Goal: Check status

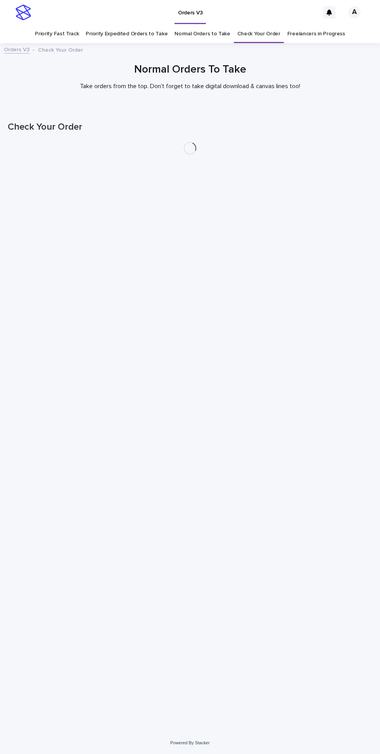
scroll to position [25, 0]
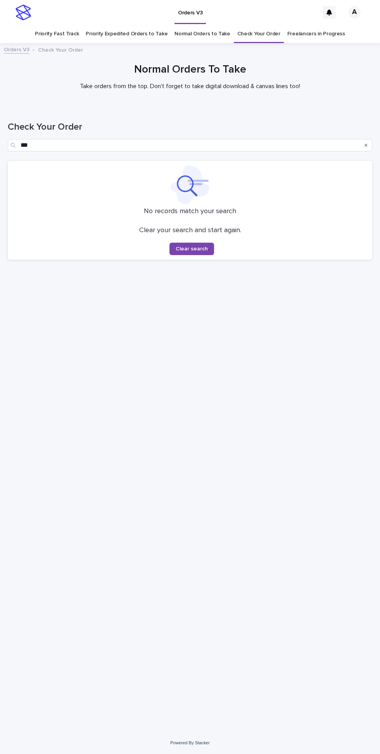
click at [366, 144] on icon "Search" at bounding box center [366, 145] width 3 height 3
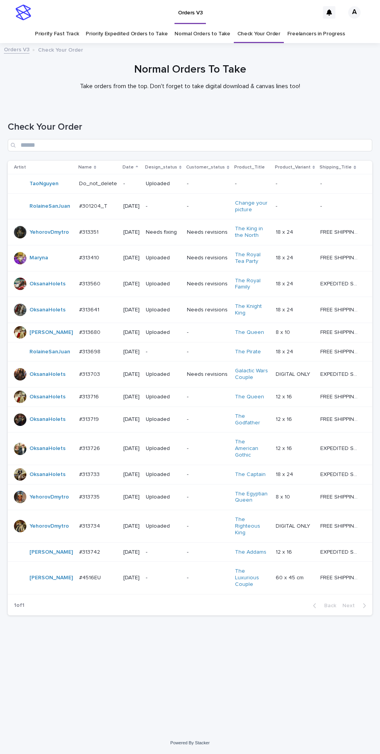
click at [57, 25] on link "Priority Fast Track" at bounding box center [57, 34] width 44 height 18
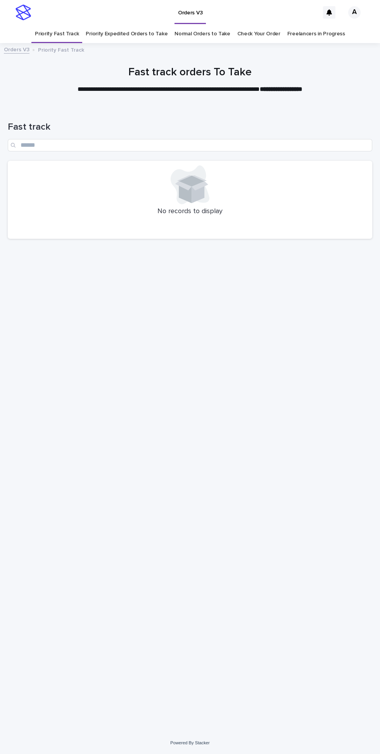
click at [123, 25] on link "Priority Expedited Orders to Take" at bounding box center [127, 34] width 82 height 18
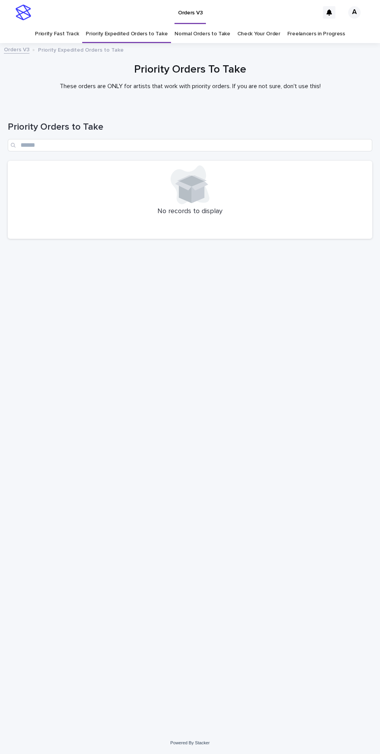
click at [190, 25] on link "Normal Orders to Take" at bounding box center [203, 34] width 56 height 18
click at [249, 25] on link "Check Your Order" at bounding box center [259, 34] width 43 height 18
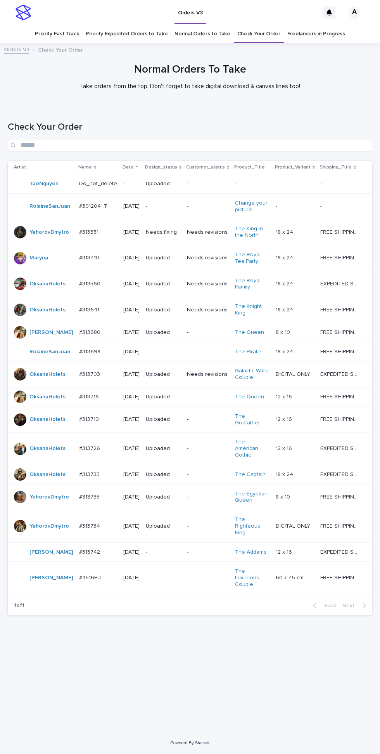
click at [187, 574] on p "-" at bounding box center [208, 577] width 42 height 7
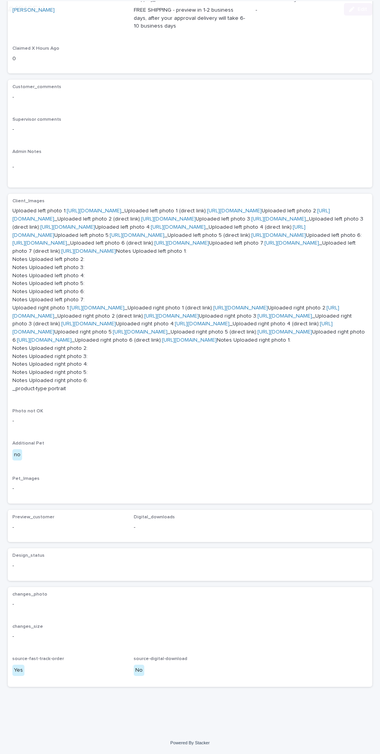
scroll to position [529, 0]
